Goal: Task Accomplishment & Management: Use online tool/utility

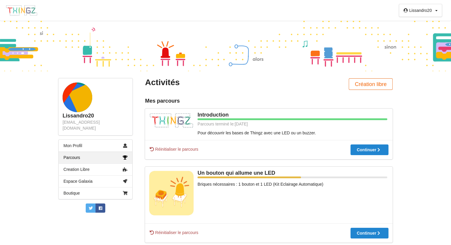
click at [361, 84] on button "Création libre" at bounding box center [371, 84] width 44 height 12
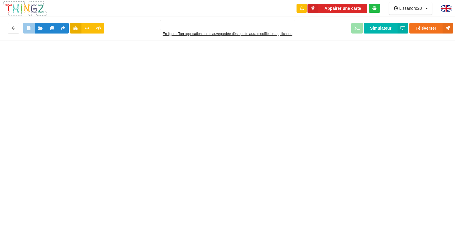
type input "Ma super application n°1"
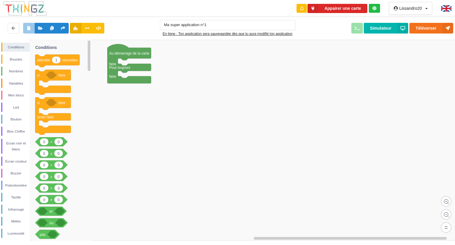
drag, startPoint x: 157, startPoint y: 173, endPoint x: 153, endPoint y: 173, distance: 3.9
click at [156, 172] on rect at bounding box center [230, 140] width 460 height 201
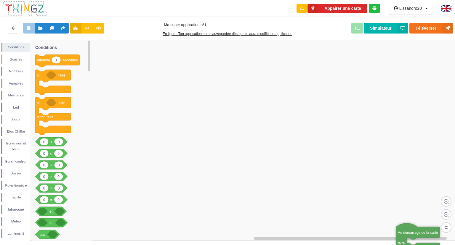
drag, startPoint x: 116, startPoint y: 57, endPoint x: 360, endPoint y: 189, distance: 277.9
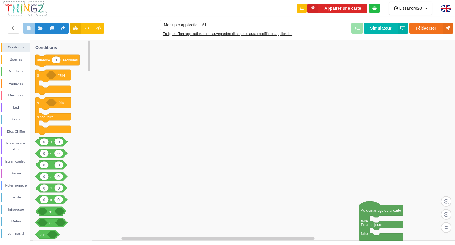
click at [309, 147] on div "Conditions Boucles Nombres Variables Mes blocs Led Bouton Bloc Chiffre Ecran no…" at bounding box center [230, 140] width 460 height 201
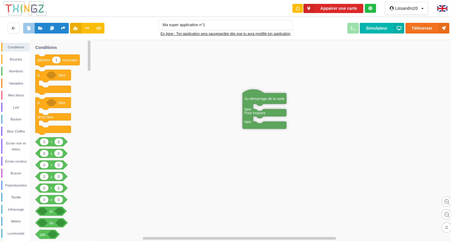
drag, startPoint x: 346, startPoint y: 205, endPoint x: 256, endPoint y: 106, distance: 134.1
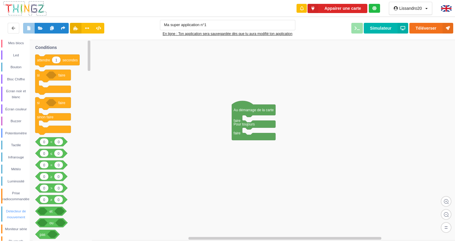
scroll to position [72, 0]
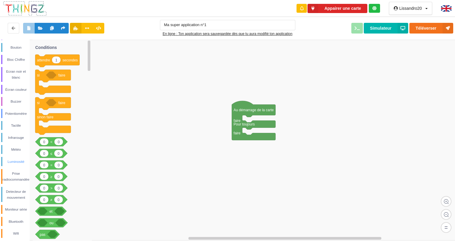
drag, startPoint x: 6, startPoint y: 159, endPoint x: 13, endPoint y: 159, distance: 7.1
click at [6, 159] on div "Luminosité" at bounding box center [15, 162] width 27 height 6
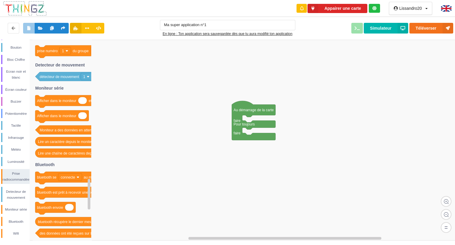
drag, startPoint x: 168, startPoint y: 90, endPoint x: 165, endPoint y: 94, distance: 5.2
click at [166, 93] on div "Conditions Boucles Nombres Variables Mes blocs Led Bouton Bloc Chiffre Ecran no…" at bounding box center [230, 140] width 460 height 201
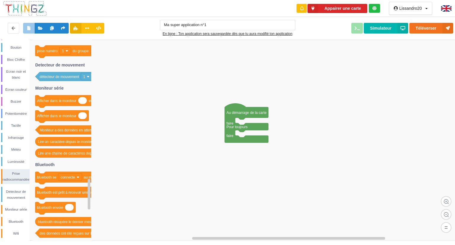
drag, startPoint x: 224, startPoint y: 178, endPoint x: 216, endPoint y: 176, distance: 8.4
click at [219, 177] on div "Conditions Boucles Nombres Variables Mes blocs Led Bouton Bloc Chiffre Ecran no…" at bounding box center [230, 140] width 460 height 201
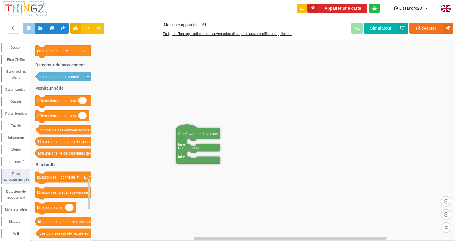
drag, startPoint x: 237, startPoint y: 120, endPoint x: 215, endPoint y: 139, distance: 29.5
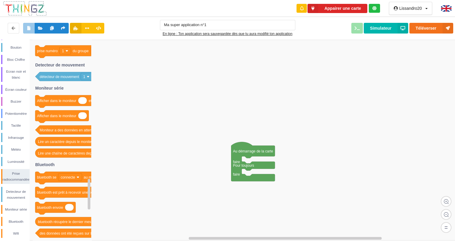
click at [180, 76] on div "Conditions Boucles Nombres Variables Mes blocs Led Bouton Bloc Chiffre Ecran no…" at bounding box center [230, 140] width 460 height 201
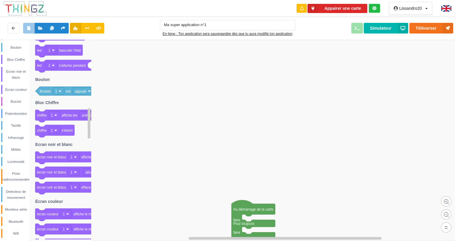
drag, startPoint x: 249, startPoint y: 125, endPoint x: 252, endPoint y: 109, distance: 15.8
click at [249, 124] on rect at bounding box center [230, 140] width 460 height 201
click at [8, 148] on div "Météo" at bounding box center [15, 149] width 27 height 6
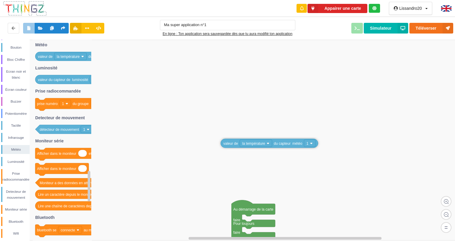
drag, startPoint x: 72, startPoint y: 57, endPoint x: 252, endPoint y: 134, distance: 196.2
click at [252, 134] on div "Conditions Boucles Nombres Variables Mes blocs Led Bouton Bloc Chiffre Ecran no…" at bounding box center [230, 140] width 460 height 201
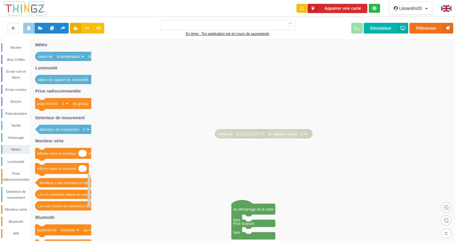
type input "Ma super application n°1"
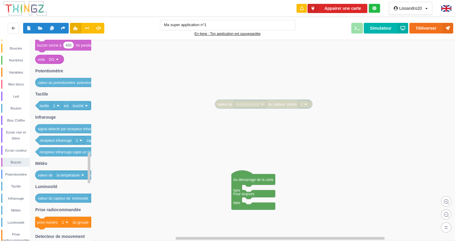
scroll to position [0, 0]
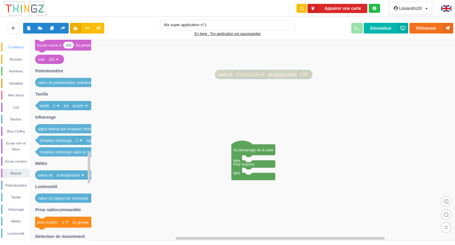
click at [12, 50] on div "Conditions" at bounding box center [15, 47] width 27 height 6
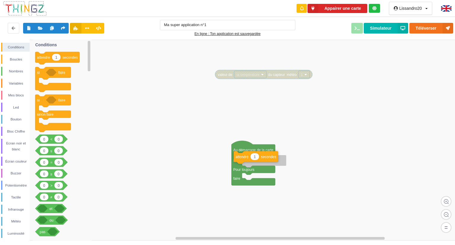
drag, startPoint x: 52, startPoint y: 55, endPoint x: 252, endPoint y: 157, distance: 223.8
click at [251, 157] on div "Conditions Boucles Nombres Variables Mes blocs Led Bouton Bloc Chiffre Ecran no…" at bounding box center [230, 140] width 460 height 201
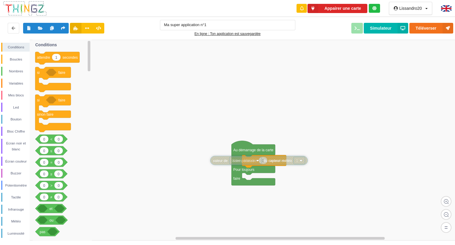
drag, startPoint x: 268, startPoint y: 77, endPoint x: 264, endPoint y: 161, distance: 84.6
drag, startPoint x: 271, startPoint y: 161, endPoint x: 259, endPoint y: 164, distance: 12.7
drag, startPoint x: 15, startPoint y: 59, endPoint x: 21, endPoint y: 63, distance: 7.5
click at [21, 60] on div "Boucles" at bounding box center [15, 59] width 27 height 6
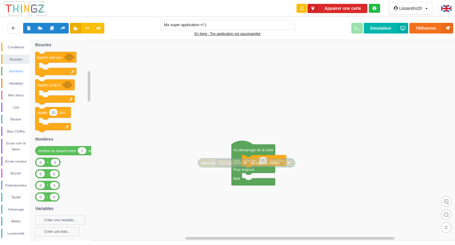
click at [24, 74] on div "Nombres" at bounding box center [15, 71] width 27 height 6
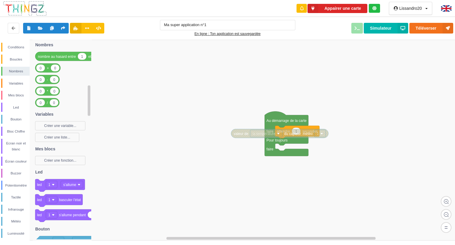
drag, startPoint x: 256, startPoint y: 91, endPoint x: 256, endPoint y: 61, distance: 30.5
click at [260, 61] on div "Conditions Boucles Nombres Variables Mes blocs Led Bouton Bloc Chiffre Ecran no…" at bounding box center [230, 140] width 460 height 201
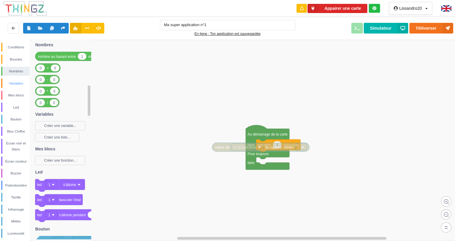
click at [15, 87] on div "Variables" at bounding box center [15, 83] width 28 height 9
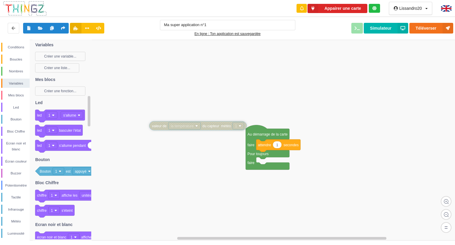
drag, startPoint x: 235, startPoint y: 145, endPoint x: 168, endPoint y: 117, distance: 72.0
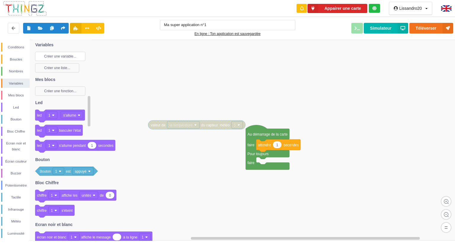
click at [64, 52] on rect at bounding box center [60, 56] width 50 height 9
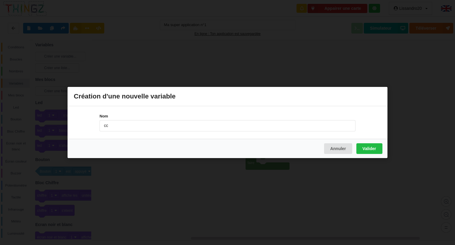
type input "c"
type input "donne moi la température"
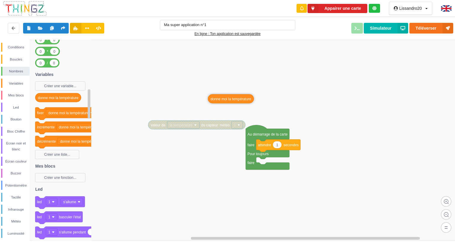
drag, startPoint x: 61, startPoint y: 96, endPoint x: 215, endPoint y: 94, distance: 153.9
click at [229, 94] on div "Conditions Boucles Nombres Variables Mes blocs Led Bouton Bloc Chiffre Ecran no…" at bounding box center [230, 140] width 460 height 201
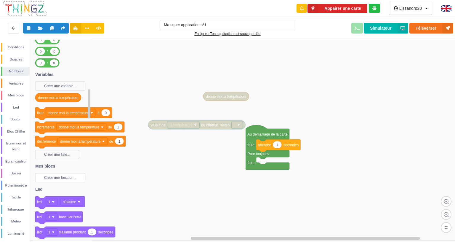
click at [62, 177] on text "Créer une fonction..." at bounding box center [60, 178] width 32 height 4
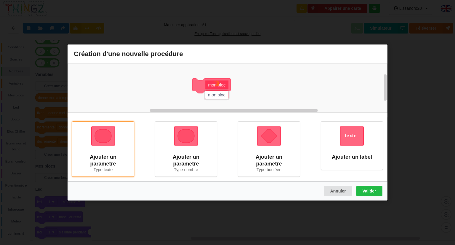
click at [93, 152] on div "Ajouter un paramètre Type texte" at bounding box center [103, 148] width 62 height 55
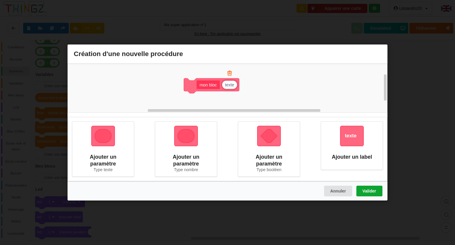
click at [371, 189] on button "Valider" at bounding box center [370, 191] width 26 height 11
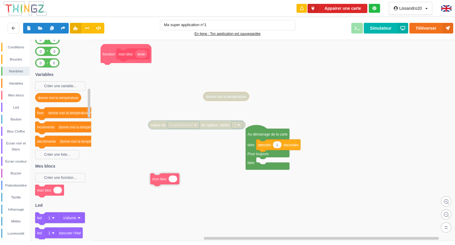
drag, startPoint x: 54, startPoint y: 190, endPoint x: 207, endPoint y: 160, distance: 155.4
click at [180, 173] on div "Conditions Boucles Nombres Variables Mes blocs Led Bouton Bloc Chiffre Ecran no…" at bounding box center [230, 140] width 460 height 201
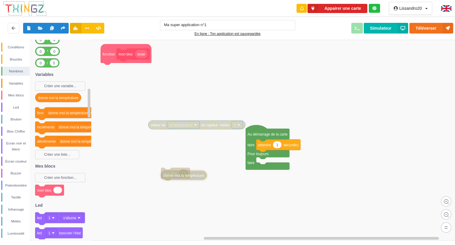
drag, startPoint x: 224, startPoint y: 99, endPoint x: 181, endPoint y: 175, distance: 87.5
drag, startPoint x: 174, startPoint y: 176, endPoint x: 204, endPoint y: 188, distance: 32.6
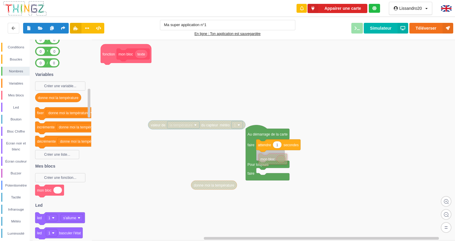
drag, startPoint x: 180, startPoint y: 176, endPoint x: 272, endPoint y: 161, distance: 93.7
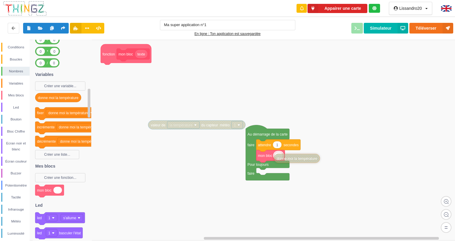
drag, startPoint x: 213, startPoint y: 184, endPoint x: 291, endPoint y: 159, distance: 82.1
click at [391, 29] on button "Simulateur" at bounding box center [386, 28] width 44 height 11
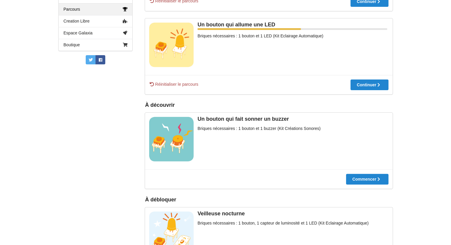
scroll to position [119, 0]
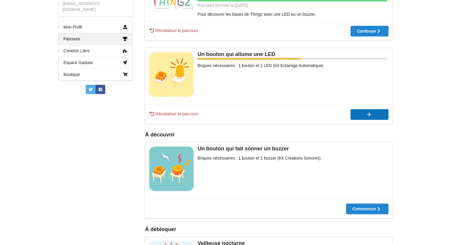
click at [369, 117] on div at bounding box center [369, 114] width 38 height 4
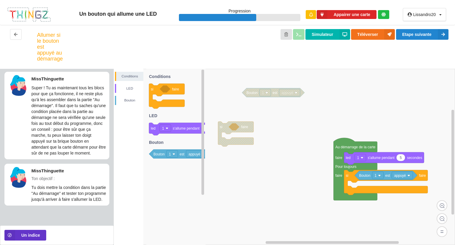
scroll to position [3, 0]
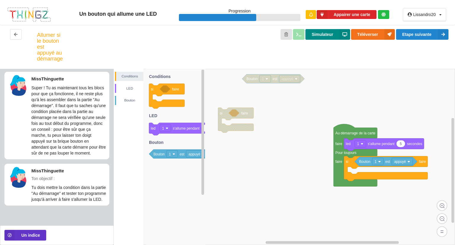
click at [336, 39] on button "Simulateur" at bounding box center [328, 34] width 44 height 11
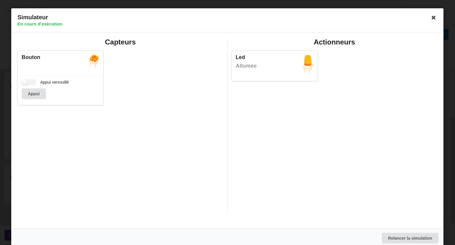
click at [33, 87] on div "Appui verrouillé Appui" at bounding box center [60, 90] width 86 height 29
click at [431, 16] on icon at bounding box center [434, 17] width 9 height 9
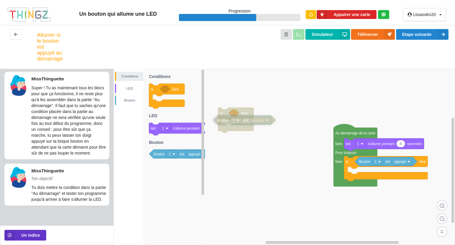
drag, startPoint x: 260, startPoint y: 80, endPoint x: 232, endPoint y: 118, distance: 47.5
drag, startPoint x: 232, startPoint y: 118, endPoint x: 239, endPoint y: 115, distance: 8.3
drag, startPoint x: 203, startPoint y: 122, endPoint x: 222, endPoint y: 117, distance: 19.6
click at [205, 121] on div "Conditions LED [PERSON_NAME] si faire Bouton 1 est appuyé si faire Au démarrage…" at bounding box center [285, 157] width 342 height 176
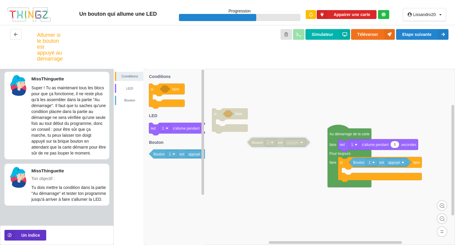
drag, startPoint x: 226, startPoint y: 117, endPoint x: 250, endPoint y: 158, distance: 47.7
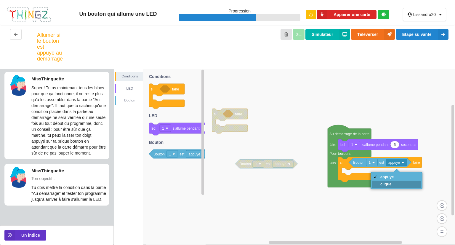
click at [386, 184] on div "cliqué" at bounding box center [388, 184] width 14 height 4
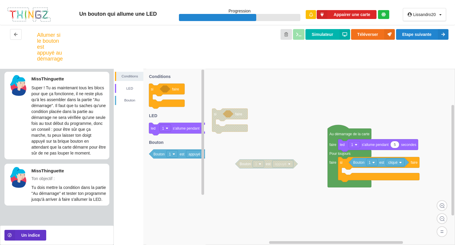
click at [361, 96] on rect at bounding box center [285, 157] width 342 height 176
click at [320, 28] on div "Allumer si le bouton est appuyé au démarrage Simulateur Téléverser Etape suivan…" at bounding box center [227, 47] width 455 height 44
click at [316, 34] on button "Simulateur" at bounding box center [328, 34] width 44 height 11
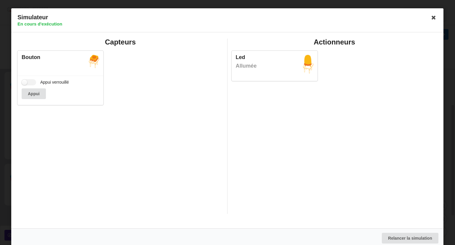
click at [235, 96] on div "Actionneurs Led Allumée" at bounding box center [335, 126] width 214 height 175
drag, startPoint x: 246, startPoint y: 96, endPoint x: 241, endPoint y: 95, distance: 5.5
click at [244, 96] on div "Actionneurs Led Allumée" at bounding box center [335, 126] width 214 height 175
click at [41, 90] on button "Appui" at bounding box center [34, 93] width 24 height 11
drag, startPoint x: 41, startPoint y: 90, endPoint x: 38, endPoint y: 91, distance: 3.3
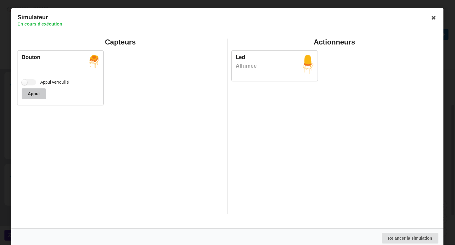
click at [41, 91] on button "Appui" at bounding box center [34, 93] width 24 height 11
click at [37, 93] on button "Appui" at bounding box center [34, 93] width 24 height 11
click at [28, 85] on label "Appui verrouillé" at bounding box center [45, 82] width 47 height 6
click at [28, 85] on input "Appui verrouillé" at bounding box center [29, 82] width 15 height 6
click at [28, 77] on div "Appui verrouillé Appui" at bounding box center [60, 90] width 86 height 29
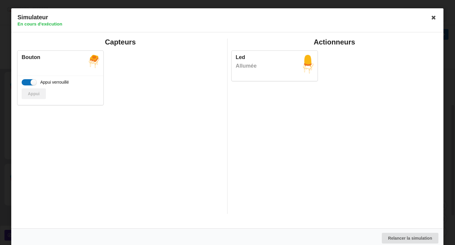
click at [28, 84] on label "Appui verrouillé" at bounding box center [45, 82] width 47 height 6
click at [28, 84] on input "Appui verrouillé" at bounding box center [29, 82] width 15 height 6
click at [28, 81] on label "Appui verrouillé" at bounding box center [45, 82] width 47 height 6
click at [28, 81] on input "Appui verrouillé" at bounding box center [29, 82] width 15 height 6
click at [28, 81] on label "Appui verrouillé" at bounding box center [45, 82] width 47 height 6
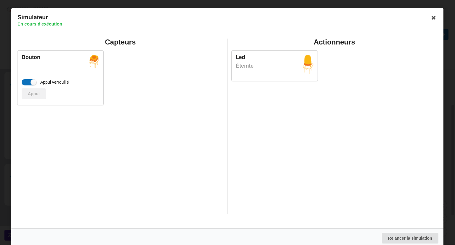
click at [28, 81] on input "Appui verrouillé" at bounding box center [29, 82] width 15 height 6
click at [28, 81] on label "Appui verrouillé" at bounding box center [45, 82] width 47 height 6
click at [28, 81] on input "Appui verrouillé" at bounding box center [29, 82] width 15 height 6
drag, startPoint x: 28, startPoint y: 81, endPoint x: 30, endPoint y: 84, distance: 3.2
click at [30, 84] on label "Appui verrouillé" at bounding box center [45, 82] width 47 height 6
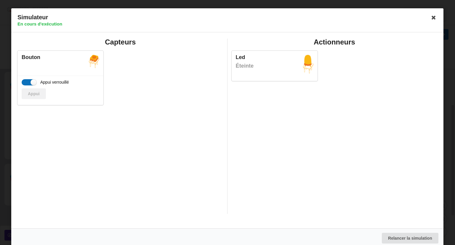
click at [30, 84] on input "Appui verrouillé" at bounding box center [29, 82] width 15 height 6
click at [30, 83] on label "Appui verrouillé" at bounding box center [45, 82] width 47 height 6
click at [30, 83] on input "Appui verrouillé" at bounding box center [29, 82] width 15 height 6
click at [29, 82] on label "Appui verrouillé" at bounding box center [45, 82] width 47 height 6
click at [29, 82] on input "Appui verrouillé" at bounding box center [29, 82] width 15 height 6
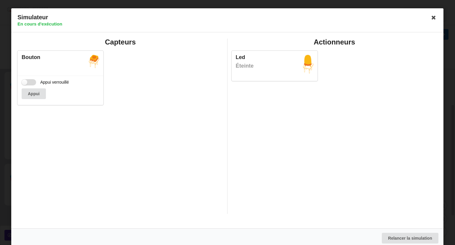
click at [29, 82] on label "Appui verrouillé" at bounding box center [45, 82] width 47 height 6
click at [29, 82] on input "Appui verrouillé" at bounding box center [29, 82] width 15 height 6
checkbox input "true"
click at [31, 89] on div "Appui" at bounding box center [61, 93] width 78 height 11
click at [28, 79] on div "Appui verrouillé Appui" at bounding box center [60, 90] width 86 height 29
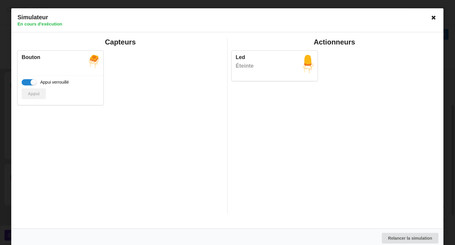
click at [431, 17] on icon at bounding box center [434, 17] width 9 height 9
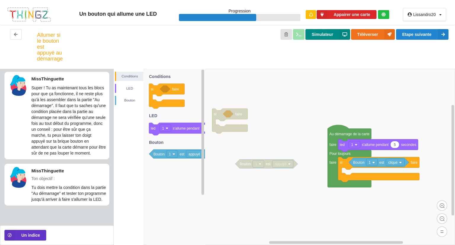
click at [325, 36] on button "Simulateur" at bounding box center [328, 34] width 44 height 11
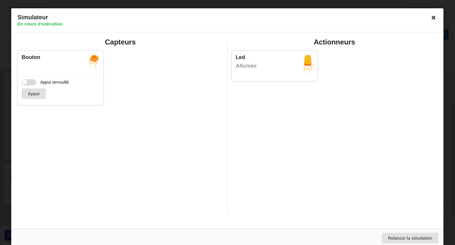
click at [27, 82] on label "Appui verrouillé" at bounding box center [45, 82] width 47 height 6
click at [27, 82] on input "Appui verrouillé" at bounding box center [29, 82] width 15 height 6
click at [27, 81] on label "Appui verrouillé" at bounding box center [45, 82] width 47 height 6
click at [27, 81] on input "Appui verrouillé" at bounding box center [29, 82] width 15 height 6
checkbox input "false"
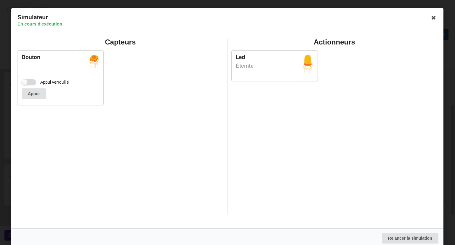
drag, startPoint x: 27, startPoint y: 81, endPoint x: 106, endPoint y: 69, distance: 79.5
click at [106, 61] on div "Bouton Appui verrouillé Appui" at bounding box center [120, 77] width 210 height 61
click at [30, 85] on div "Appui verrouillé Appui" at bounding box center [60, 90] width 86 height 29
click at [430, 16] on icon at bounding box center [434, 17] width 9 height 9
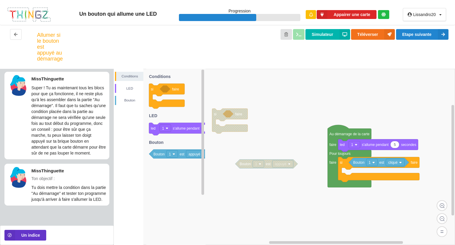
click at [404, 63] on div "Simulateur Téléverser Etape suivante" at bounding box center [255, 47] width 397 height 36
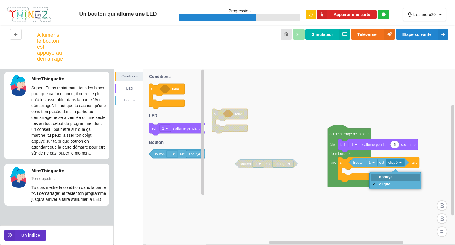
click at [388, 177] on div "appuyé" at bounding box center [387, 177] width 14 height 4
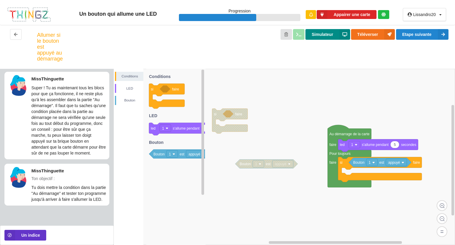
click at [319, 34] on button "Simulateur" at bounding box center [328, 34] width 44 height 11
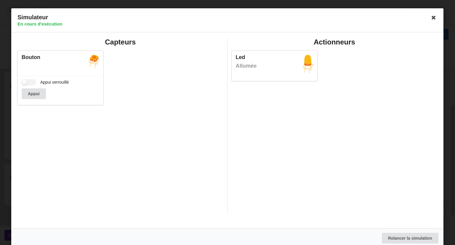
click at [307, 41] on h2 "Actionneurs" at bounding box center [335, 42] width 206 height 9
drag, startPoint x: 433, startPoint y: 18, endPoint x: 419, endPoint y: 23, distance: 15.4
click at [433, 18] on icon at bounding box center [434, 17] width 9 height 9
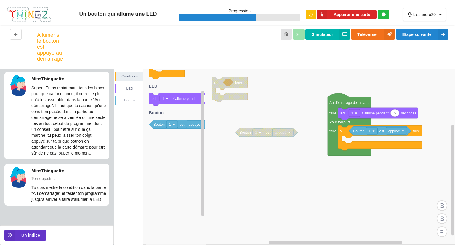
scroll to position [0, 0]
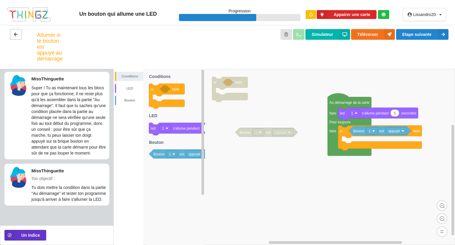
click at [14, 33] on icon at bounding box center [15, 34] width 5 height 4
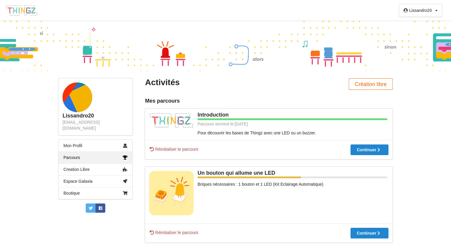
click at [365, 81] on button "Création libre" at bounding box center [371, 84] width 44 height 12
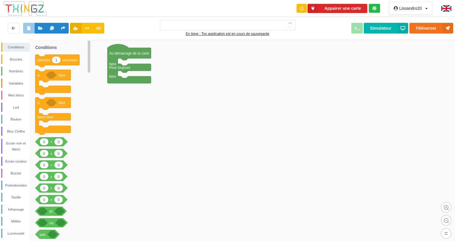
type input "Ma super application n°1"
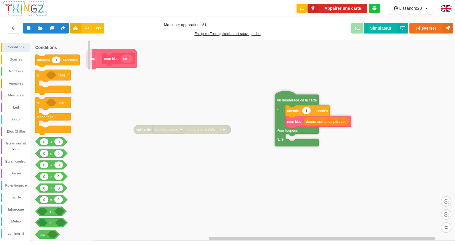
drag, startPoint x: 250, startPoint y: 139, endPoint x: 295, endPoint y: 93, distance: 63.9
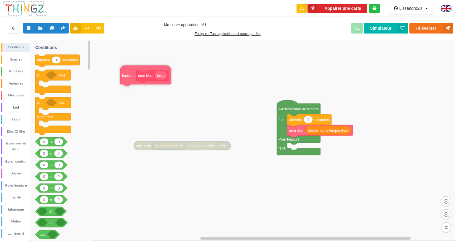
drag, startPoint x: 116, startPoint y: 71, endPoint x: 154, endPoint y: 71, distance: 38.0
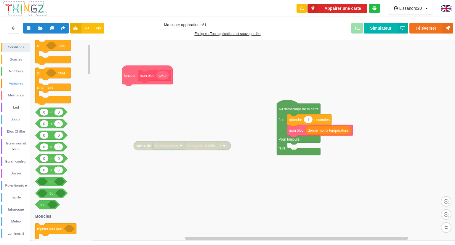
click at [20, 81] on div "Variables" at bounding box center [15, 83] width 27 height 6
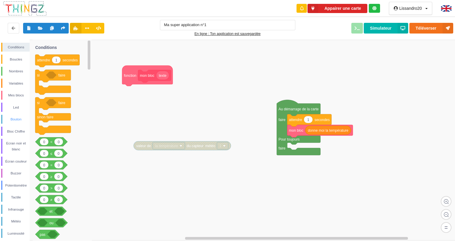
click at [20, 118] on div "Bouton" at bounding box center [15, 119] width 27 height 6
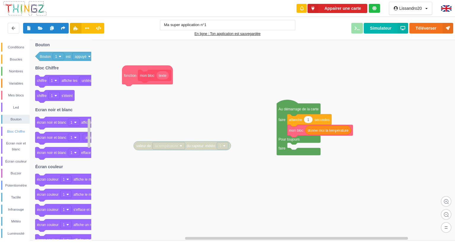
click at [21, 132] on div "Bloc Chiffre" at bounding box center [15, 131] width 27 height 6
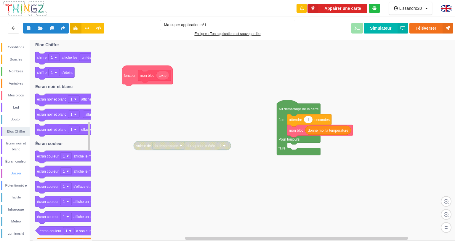
click at [19, 175] on div "Buzzer" at bounding box center [15, 173] width 27 height 6
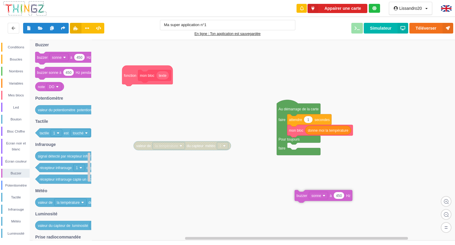
drag, startPoint x: 62, startPoint y: 55, endPoint x: 325, endPoint y: 189, distance: 295.3
click at [323, 199] on div "Conditions Boucles Nombres Variables Mes blocs Led Bouton Bloc Chiffre Ecran no…" at bounding box center [230, 140] width 460 height 201
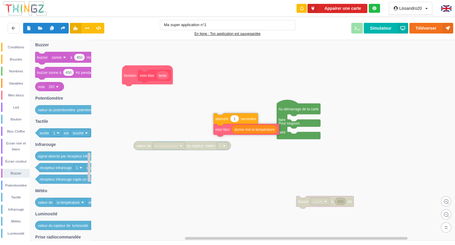
drag, startPoint x: 299, startPoint y: 122, endPoint x: 219, endPoint y: 122, distance: 80.1
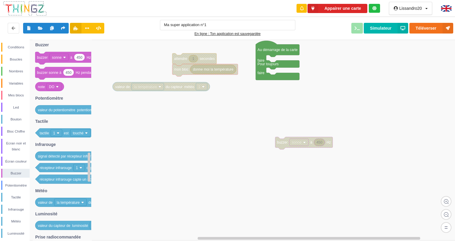
drag, startPoint x: 337, startPoint y: 207, endPoint x: 337, endPoint y: 189, distance: 18.7
click at [337, 188] on div "Conditions Boucles Nombres Variables Mes blocs Led Bouton Bloc Chiffre Ecran no…" at bounding box center [230, 140] width 460 height 201
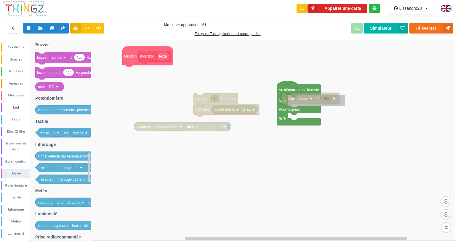
drag, startPoint x: 325, startPoint y: 183, endPoint x: 311, endPoint y: 99, distance: 85.2
type input "2"
click at [369, 26] on button "Simulateur" at bounding box center [386, 28] width 44 height 11
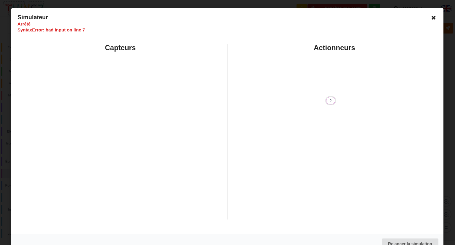
click at [432, 17] on icon at bounding box center [434, 17] width 9 height 9
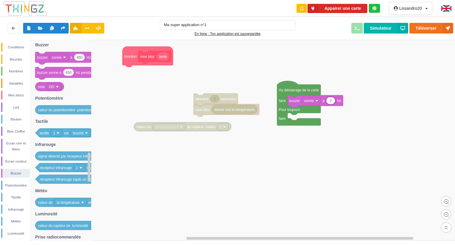
click at [333, 101] on input "2" at bounding box center [331, 100] width 9 height 7
type input "1000000000"
click at [381, 23] on button "Simulateur" at bounding box center [386, 28] width 44 height 11
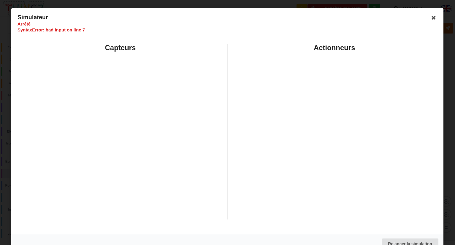
click at [431, 18] on icon at bounding box center [434, 17] width 9 height 9
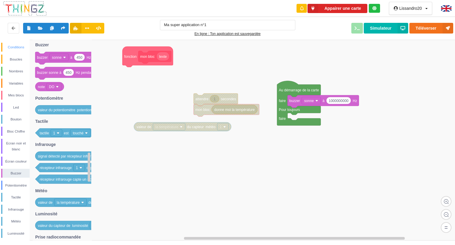
click at [23, 47] on div "Conditions" at bounding box center [15, 47] width 27 height 6
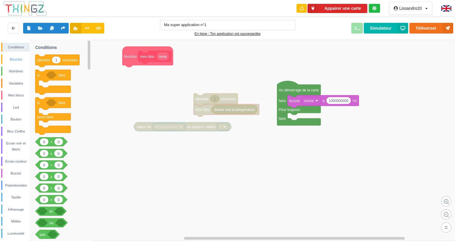
click at [12, 59] on div "Boucles" at bounding box center [15, 59] width 27 height 6
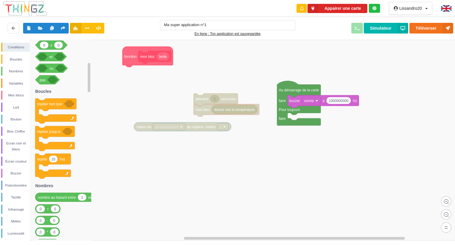
drag, startPoint x: 50, startPoint y: 115, endPoint x: 135, endPoint y: 146, distance: 90.4
click at [283, 147] on div "Conditions Boucles Nombres Variables Mes blocs Led Bouton Bloc Chiffre Ecran no…" at bounding box center [230, 140] width 460 height 201
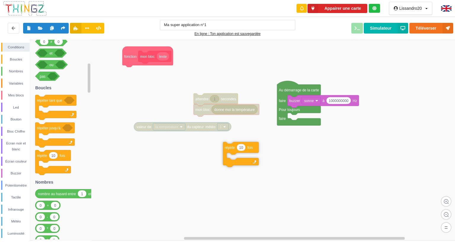
drag, startPoint x: 125, startPoint y: 164, endPoint x: 258, endPoint y: 138, distance: 134.7
click at [255, 141] on div "Conditions Boucles Nombres Variables Mes blocs Led Bouton Bloc Chiffre Ecran no…" at bounding box center [230, 140] width 460 height 201
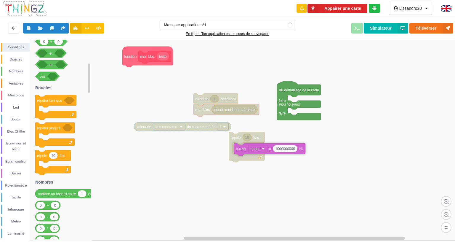
drag, startPoint x: 300, startPoint y: 103, endPoint x: 244, endPoint y: 151, distance: 73.8
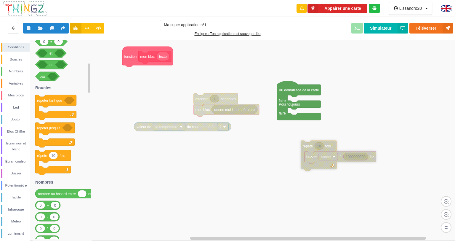
drag, startPoint x: 241, startPoint y: 136, endPoint x: 314, endPoint y: 141, distance: 73.4
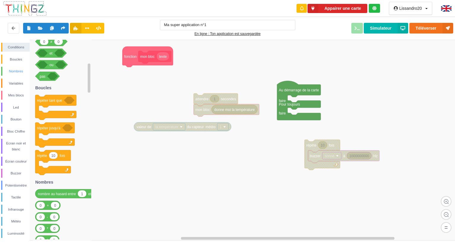
click at [18, 74] on div "Nombres" at bounding box center [15, 71] width 28 height 9
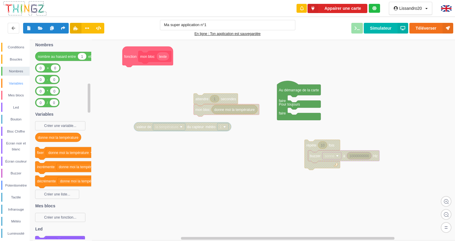
click at [19, 82] on div "Variables" at bounding box center [15, 83] width 27 height 6
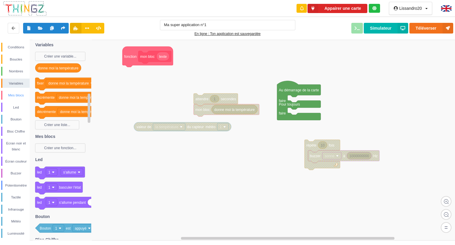
click at [16, 95] on div "Mes blocs" at bounding box center [15, 95] width 27 height 6
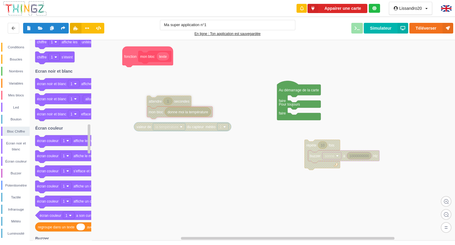
drag, startPoint x: 222, startPoint y: 99, endPoint x: 185, endPoint y: 111, distance: 38.8
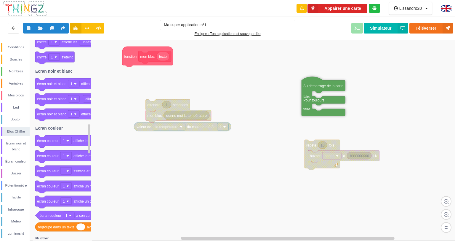
drag, startPoint x: 315, startPoint y: 87, endPoint x: 345, endPoint y: 75, distance: 32.6
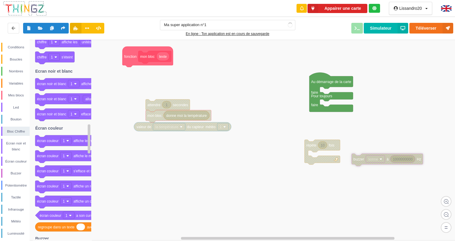
drag, startPoint x: 329, startPoint y: 157, endPoint x: 336, endPoint y: 186, distance: 30.0
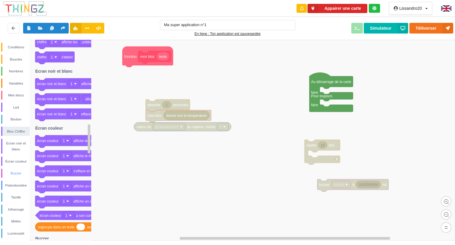
click at [15, 174] on div "Buzzer" at bounding box center [15, 173] width 27 height 6
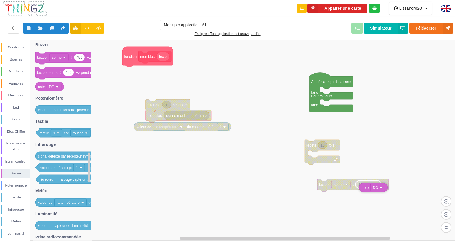
drag, startPoint x: 44, startPoint y: 85, endPoint x: 368, endPoint y: 185, distance: 339.4
click at [368, 185] on div "Conditions Boucles Nombres Variables Mes blocs Led Bouton Bloc Chiffre Ecran no…" at bounding box center [230, 140] width 460 height 201
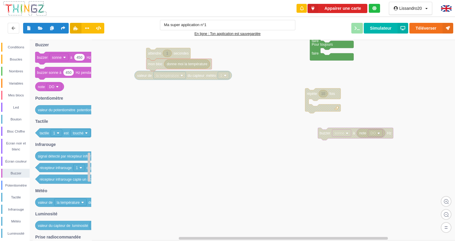
drag, startPoint x: 346, startPoint y: 192, endPoint x: 335, endPoint y: 145, distance: 48.3
click at [335, 145] on div "Conditions Boucles Nombres Variables Mes blocs Led Bouton Bloc Chiffre Ecran no…" at bounding box center [230, 140] width 460 height 201
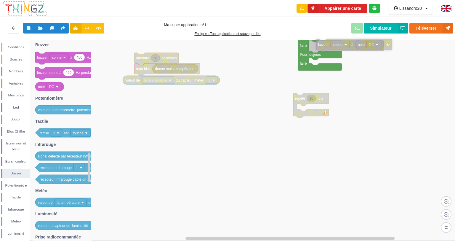
drag, startPoint x: 337, startPoint y: 139, endPoint x: 345, endPoint y: 46, distance: 94.1
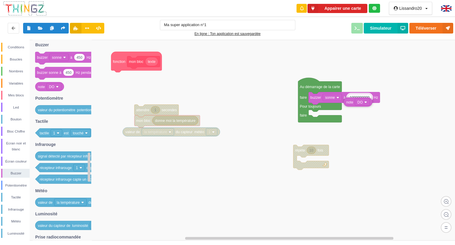
drag, startPoint x: 367, startPoint y: 100, endPoint x: 364, endPoint y: 99, distance: 3.1
drag, startPoint x: 361, startPoint y: 97, endPoint x: 368, endPoint y: 138, distance: 41.9
drag, startPoint x: 369, startPoint y: 139, endPoint x: 364, endPoint y: 102, distance: 37.4
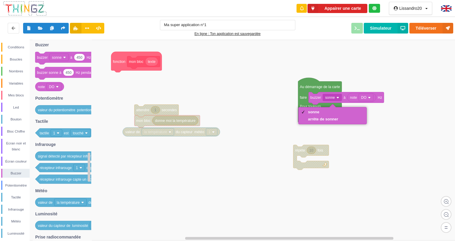
click at [392, 166] on rect at bounding box center [230, 140] width 460 height 201
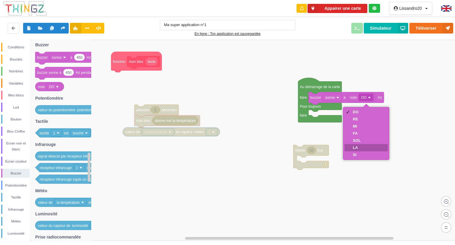
click at [364, 147] on div "LA" at bounding box center [366, 147] width 43 height 7
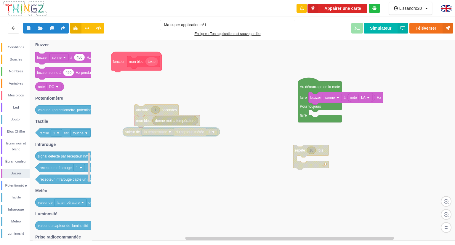
click at [353, 23] on div "Téléverser Simulateur" at bounding box center [379, 28] width 158 height 11
click at [354, 27] on div "Téléverser Simulateur" at bounding box center [379, 28] width 158 height 11
click at [358, 28] on div "Téléverser Simulateur" at bounding box center [379, 28] width 158 height 11
click at [382, 26] on button "Simulateur" at bounding box center [386, 28] width 44 height 11
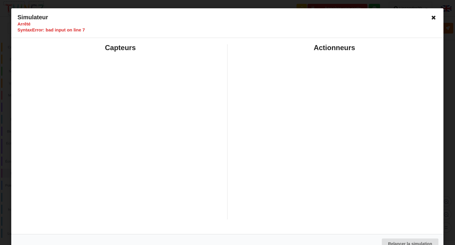
click at [431, 21] on icon at bounding box center [434, 17] width 9 height 9
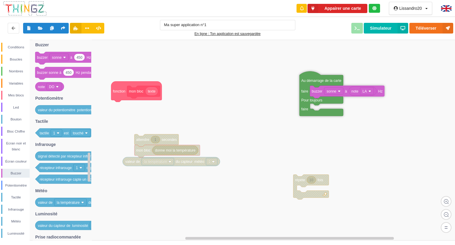
drag, startPoint x: 313, startPoint y: 115, endPoint x: 306, endPoint y: 80, distance: 35.4
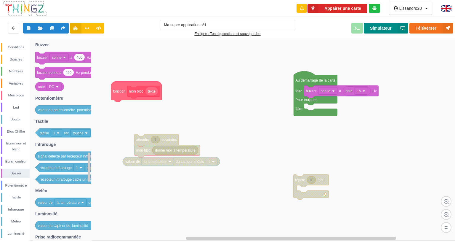
click at [389, 30] on button "Simulateur" at bounding box center [386, 28] width 44 height 11
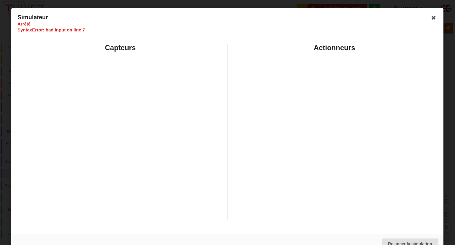
drag, startPoint x: 434, startPoint y: 20, endPoint x: 431, endPoint y: 17, distance: 4.9
click at [433, 20] on icon at bounding box center [434, 17] width 9 height 9
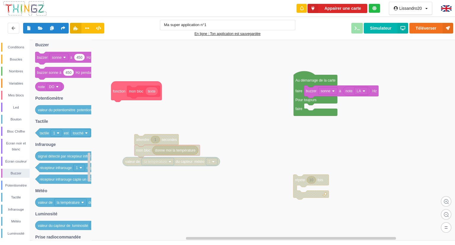
click at [430, 17] on div "Ma super application n°1 En ligne : Ton application est sauvegardée Téléverser …" at bounding box center [228, 28] width 460 height 25
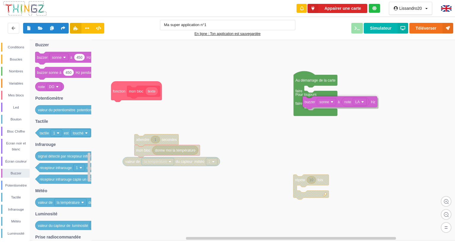
drag, startPoint x: 339, startPoint y: 94, endPoint x: 337, endPoint y: 106, distance: 12.0
click at [387, 25] on button "Simulateur" at bounding box center [386, 28] width 44 height 11
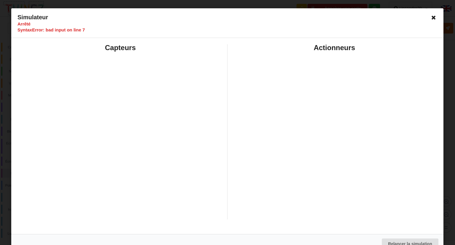
click at [430, 18] on icon at bounding box center [434, 17] width 9 height 9
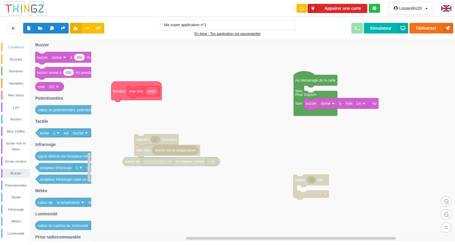
click at [19, 43] on div "Conditions" at bounding box center [15, 47] width 28 height 9
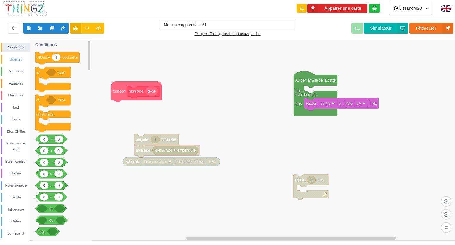
click at [17, 59] on div "Boucles" at bounding box center [15, 59] width 27 height 6
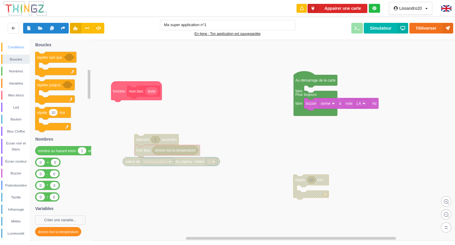
click at [17, 47] on div "Conditions" at bounding box center [15, 47] width 27 height 6
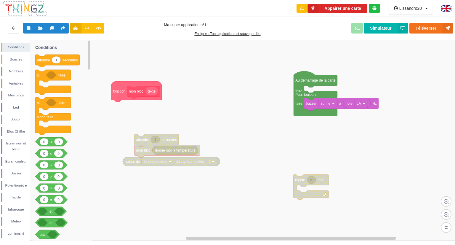
drag, startPoint x: 20, startPoint y: 61, endPoint x: 19, endPoint y: 66, distance: 4.9
click at [20, 60] on div "Boucles" at bounding box center [15, 59] width 27 height 6
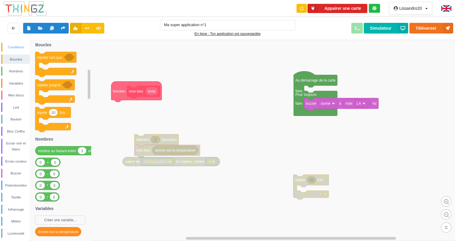
click at [14, 47] on div "Conditions" at bounding box center [15, 47] width 27 height 6
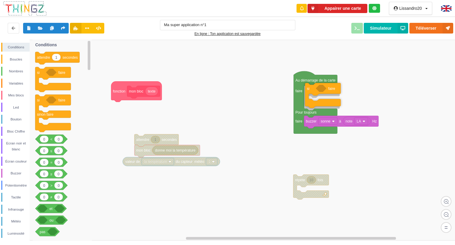
drag, startPoint x: 51, startPoint y: 75, endPoint x: 321, endPoint y: 91, distance: 270.6
click at [321, 91] on div "Conditions Boucles Nombres Variables Mes blocs Led Bouton Bloc Chiffre Ecran no…" at bounding box center [230, 140] width 460 height 201
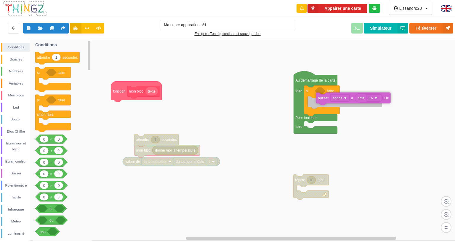
drag, startPoint x: 319, startPoint y: 121, endPoint x: 321, endPoint y: 106, distance: 15.4
click at [20, 71] on div "Nombres" at bounding box center [15, 71] width 27 height 6
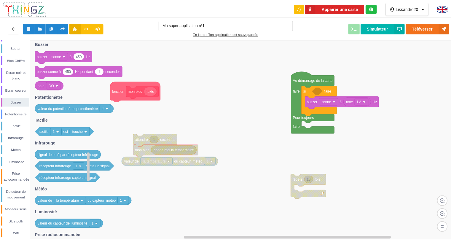
scroll to position [72, 0]
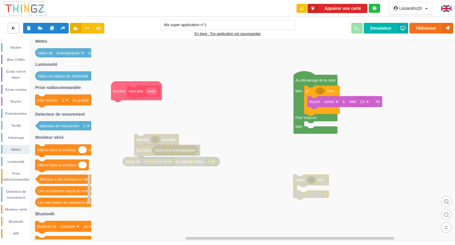
click at [13, 29] on icon at bounding box center [13, 28] width 5 height 4
